Goal: Register for event/course

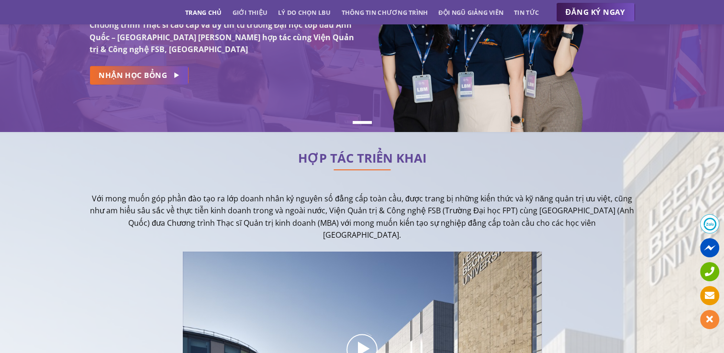
scroll to position [48, 0]
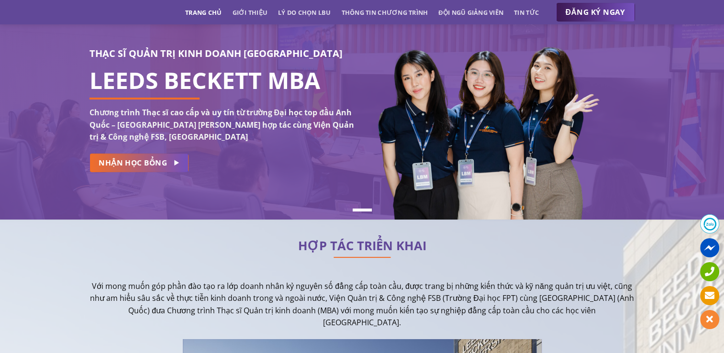
click at [144, 172] on div "THẠC SĨ QUẢN TRỊ KINH DOANH [GEOGRAPHIC_DATA] LEEDS BECKETT MBA Chương trình Th…" at bounding box center [221, 112] width 265 height 133
click at [155, 163] on span "NHẬN HỌC BỔNG" at bounding box center [133, 163] width 68 height 12
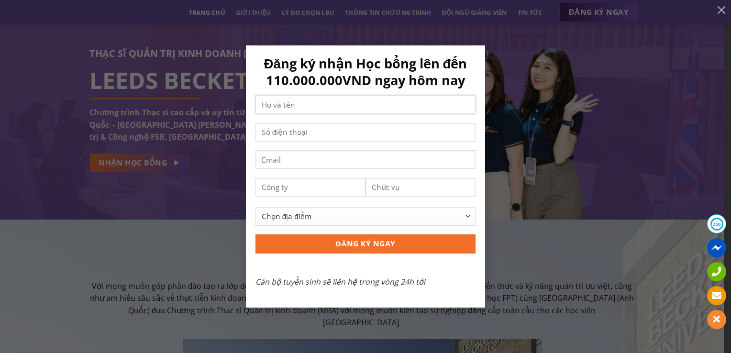
click at [308, 106] on input "Contact form" at bounding box center [365, 104] width 220 height 19
type input "D"
type input "[PERSON_NAME]"
click at [333, 129] on input "Contact form" at bounding box center [365, 132] width 220 height 19
type input "0911258627"
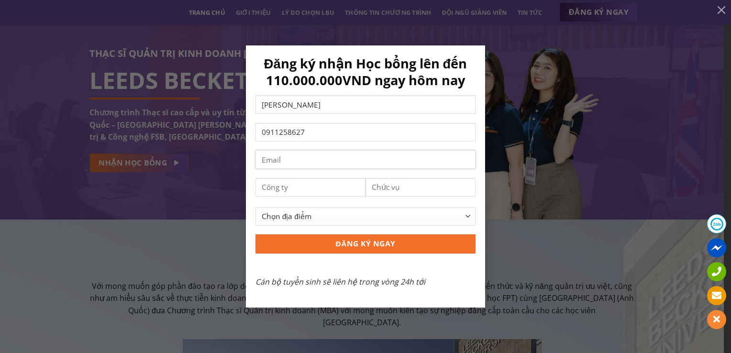
click at [306, 167] on input "Contact form" at bounding box center [365, 159] width 220 height 19
type input "[EMAIL_ADDRESS][DOMAIN_NAME]"
click at [280, 187] on input "Contact form" at bounding box center [310, 187] width 110 height 19
click at [350, 190] on input "Contact form" at bounding box center [310, 187] width 110 height 19
click at [456, 216] on select "Chọn địa điểm [GEOGRAPHIC_DATA] [GEOGRAPHIC_DATA] [GEOGRAPHIC_DATA] [GEOGRAPHIC…" at bounding box center [365, 216] width 220 height 19
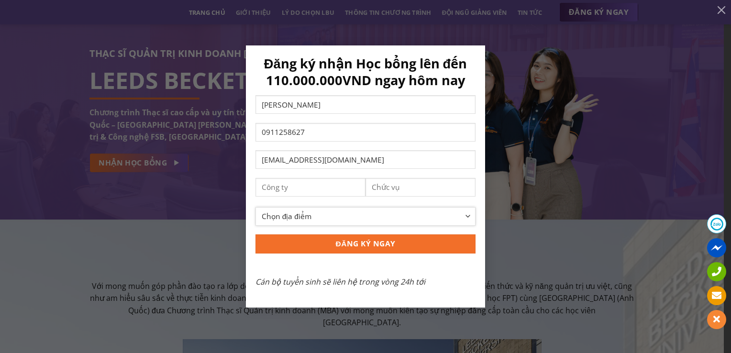
select select "[GEOGRAPHIC_DATA]"
click at [255, 207] on select "Chọn địa điểm [GEOGRAPHIC_DATA] [GEOGRAPHIC_DATA] [GEOGRAPHIC_DATA] [GEOGRAPHIC…" at bounding box center [365, 216] width 220 height 19
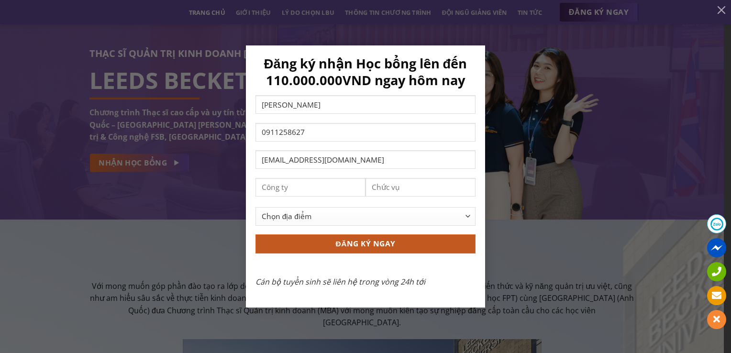
click at [375, 239] on input "ĐĂNG KÝ NGAY" at bounding box center [365, 243] width 220 height 19
click at [426, 237] on input "ĐĂNG KÝ NGAY" at bounding box center [365, 243] width 220 height 19
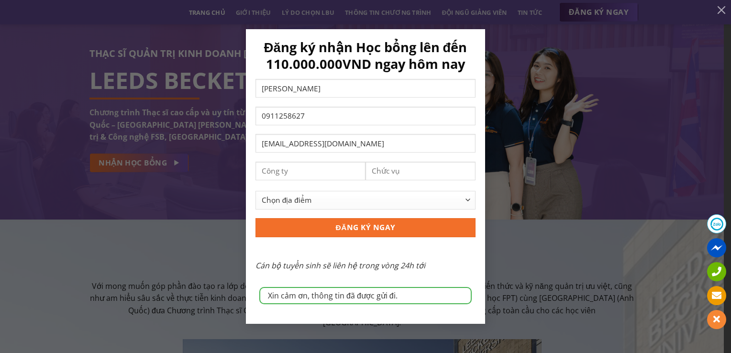
click at [521, 55] on div "Xin cảm ơn, thông tin đã được gửi đi. Đăng ký nhận Học bổng lên đến 110.000.000…" at bounding box center [365, 176] width 702 height 295
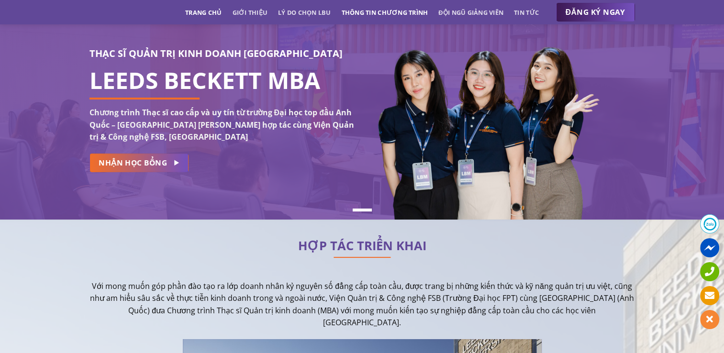
click at [381, 13] on link "Thông tin chương trình" at bounding box center [385, 12] width 87 height 17
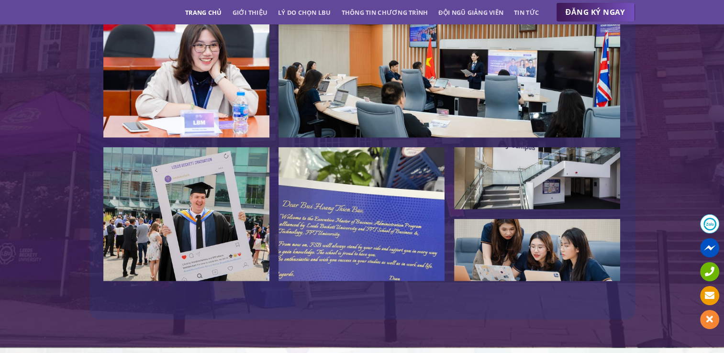
scroll to position [2028, 0]
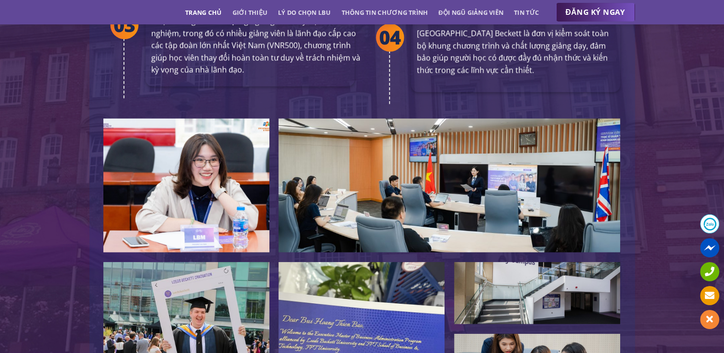
click at [216, 10] on link "Trang chủ" at bounding box center [203, 12] width 36 height 17
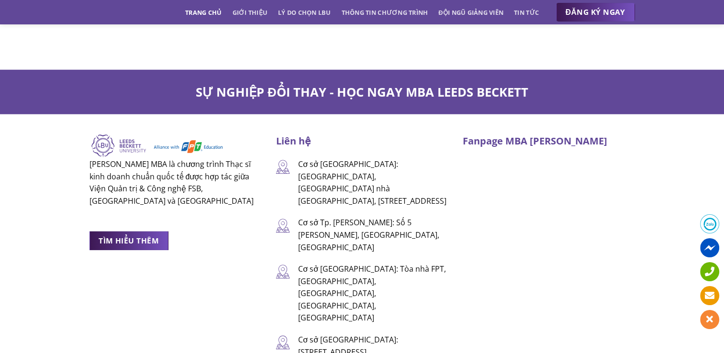
scroll to position [6266, 0]
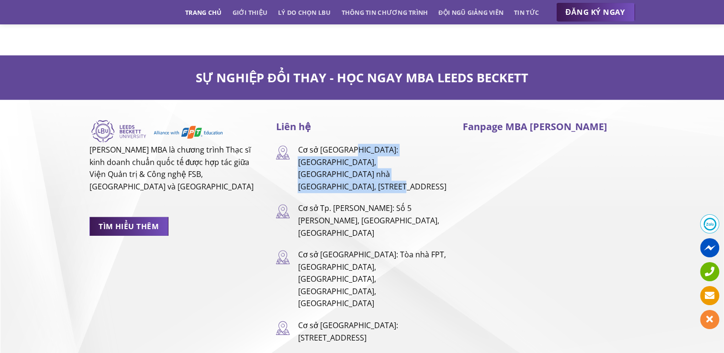
drag, startPoint x: 348, startPoint y: 115, endPoint x: 412, endPoint y: 138, distance: 68.5
click at [412, 144] on p "Cơ sở [GEOGRAPHIC_DATA]: [GEOGRAPHIC_DATA], [GEOGRAPHIC_DATA] nhà [GEOGRAPHIC_D…" at bounding box center [373, 168] width 150 height 49
drag, startPoint x: 412, startPoint y: 138, endPoint x: 388, endPoint y: 115, distance: 32.8
copy p "Nhà C, Toà nhà [GEOGRAPHIC_DATA], [STREET_ADDRESS]"
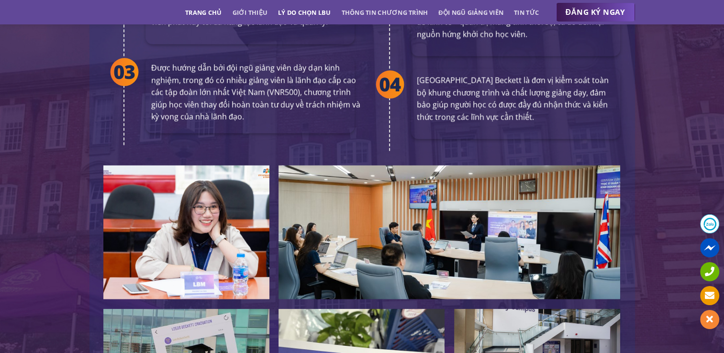
click at [315, 16] on link "Lý do chọn LBU" at bounding box center [304, 12] width 53 height 17
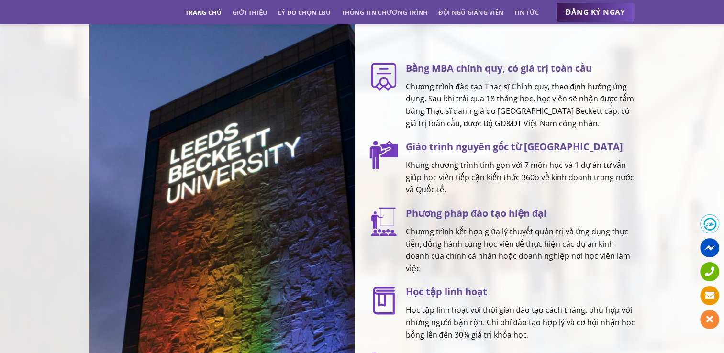
scroll to position [1295, 0]
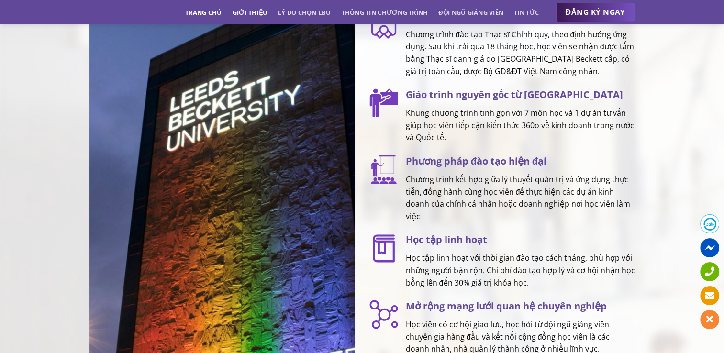
click at [259, 16] on link "Giới thiệu" at bounding box center [249, 12] width 35 height 17
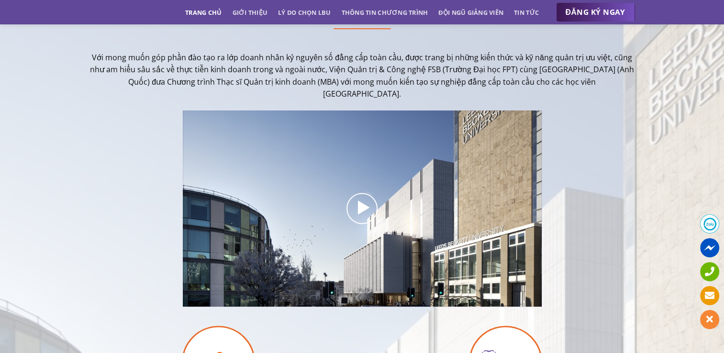
scroll to position [233, 0]
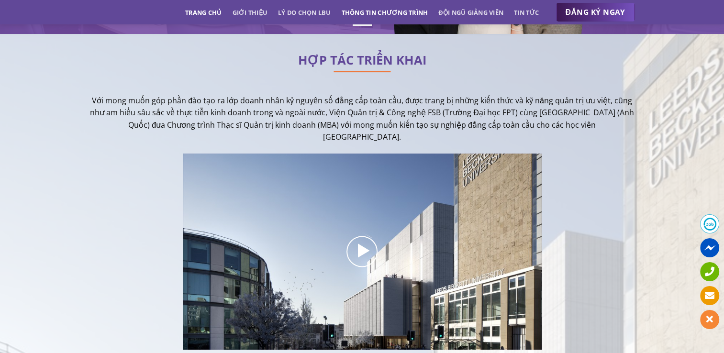
click at [364, 15] on link "Thông tin chương trình" at bounding box center [385, 12] width 87 height 17
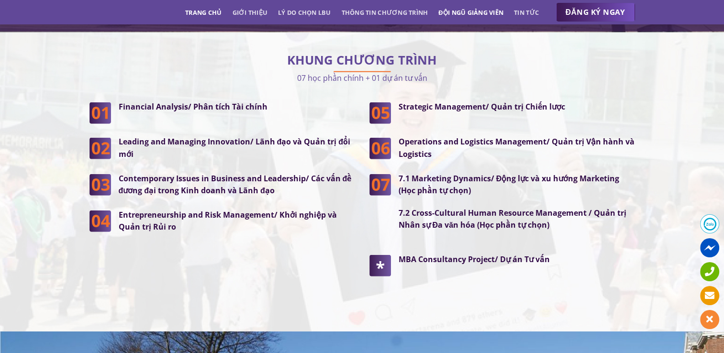
click at [472, 13] on link "Đội ngũ giảng viên" at bounding box center [470, 12] width 65 height 17
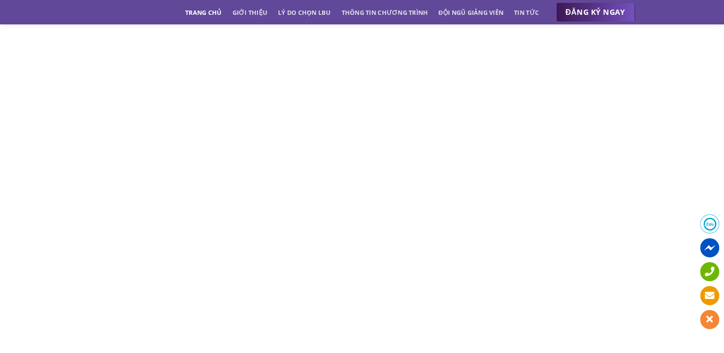
scroll to position [4314, 0]
